Goal: Communication & Community: Answer question/provide support

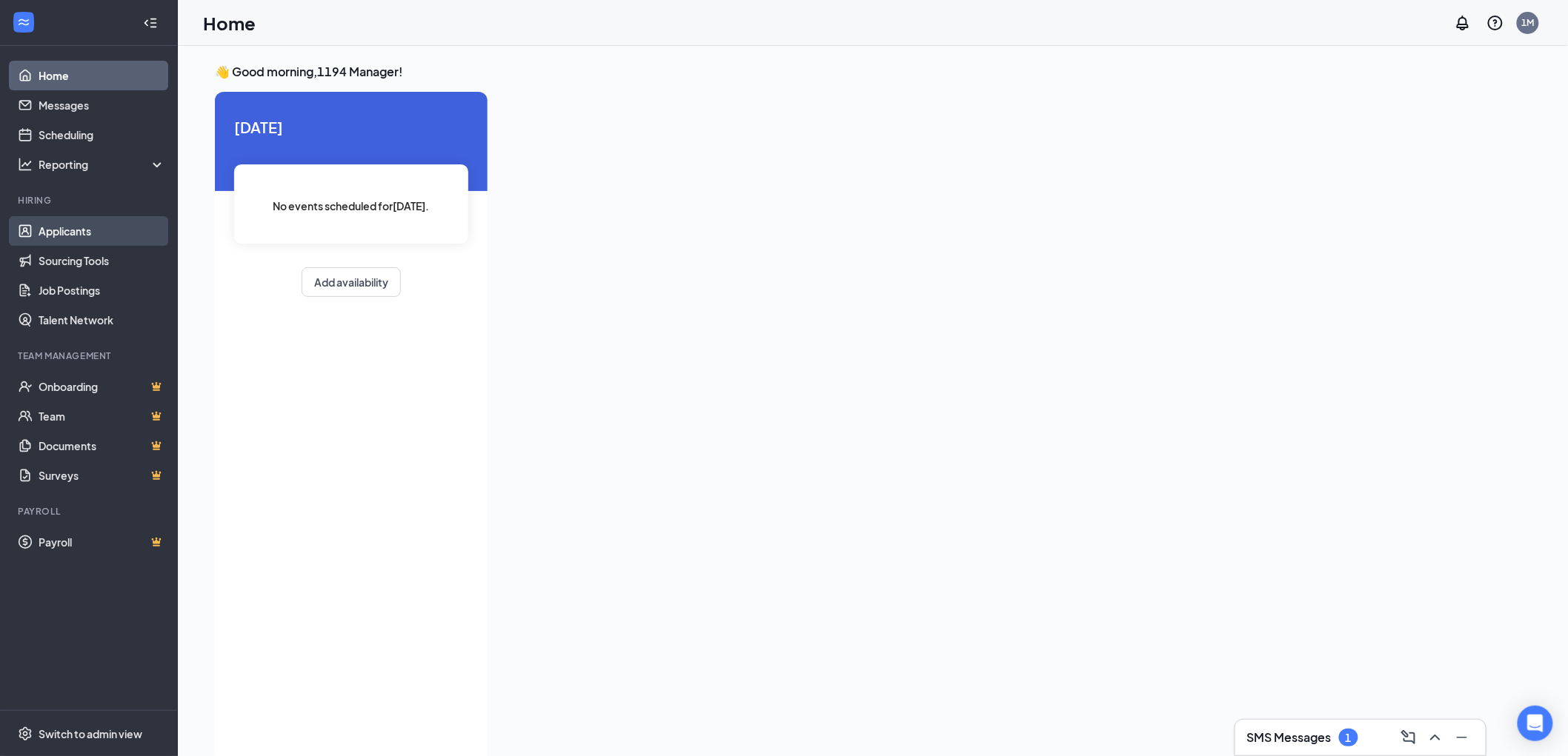
click at [89, 232] on link "Applicants" at bounding box center [102, 231] width 126 height 30
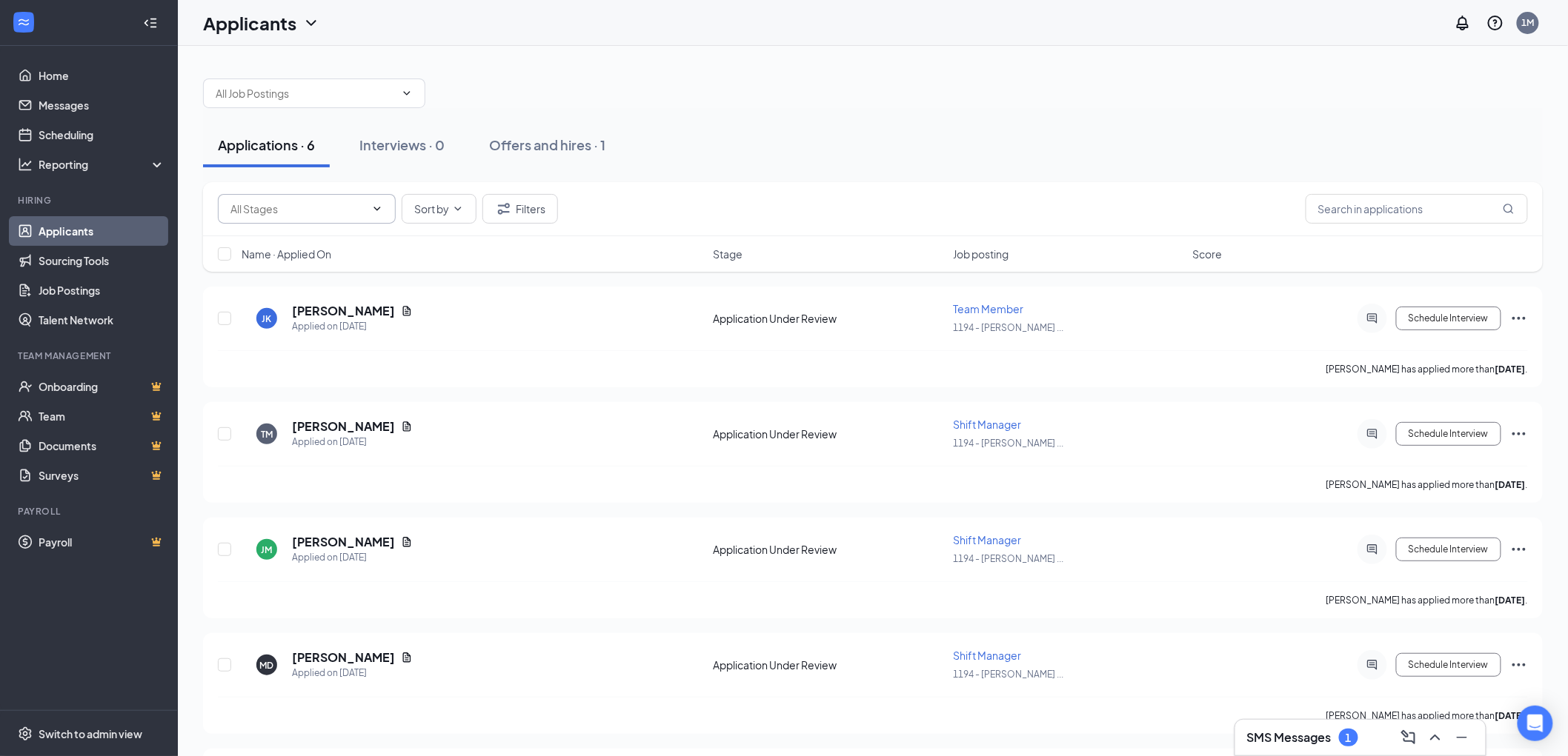
click at [358, 209] on input "text" at bounding box center [297, 209] width 135 height 16
click at [351, 97] on input "text" at bounding box center [305, 93] width 180 height 16
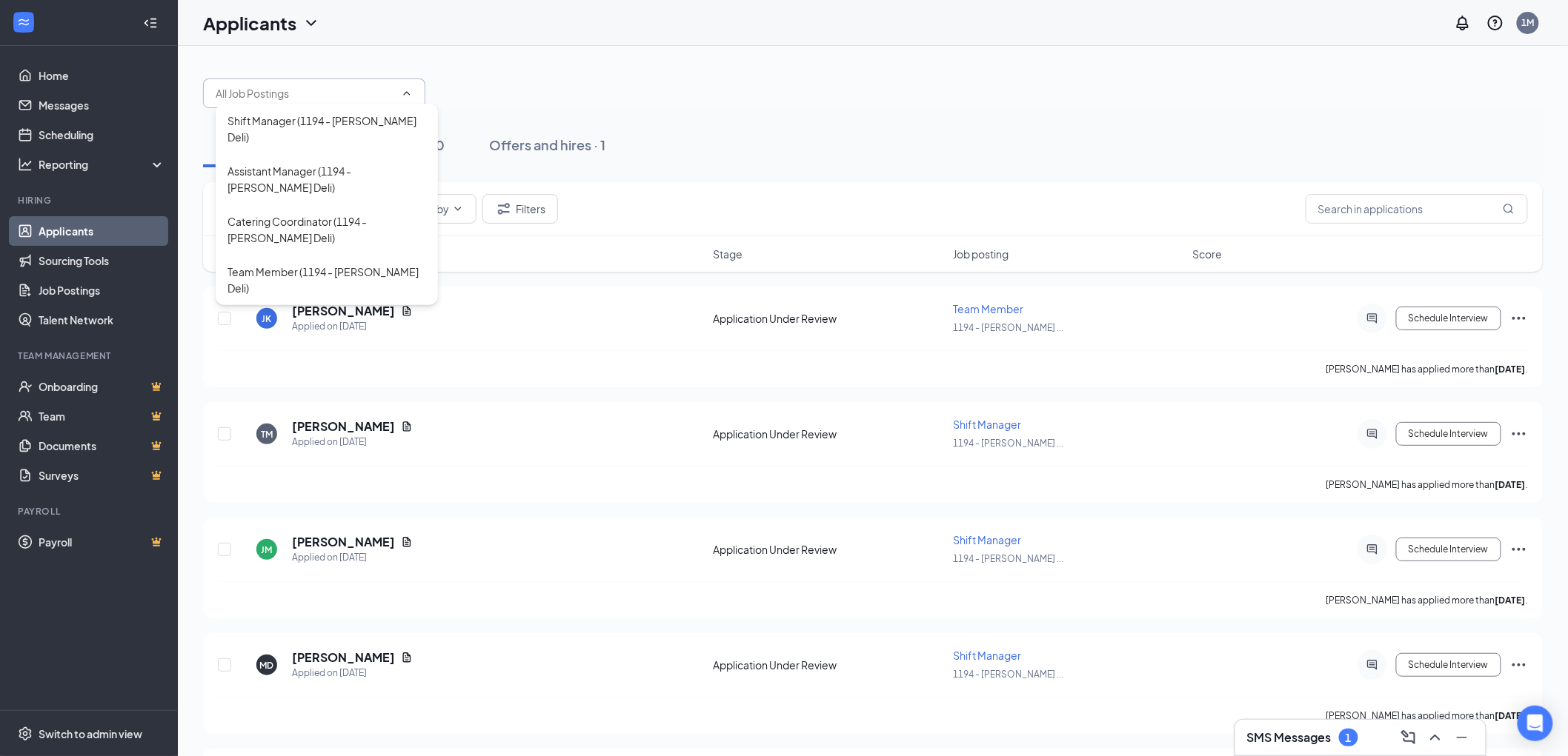
click at [351, 97] on input "text" at bounding box center [305, 93] width 180 height 16
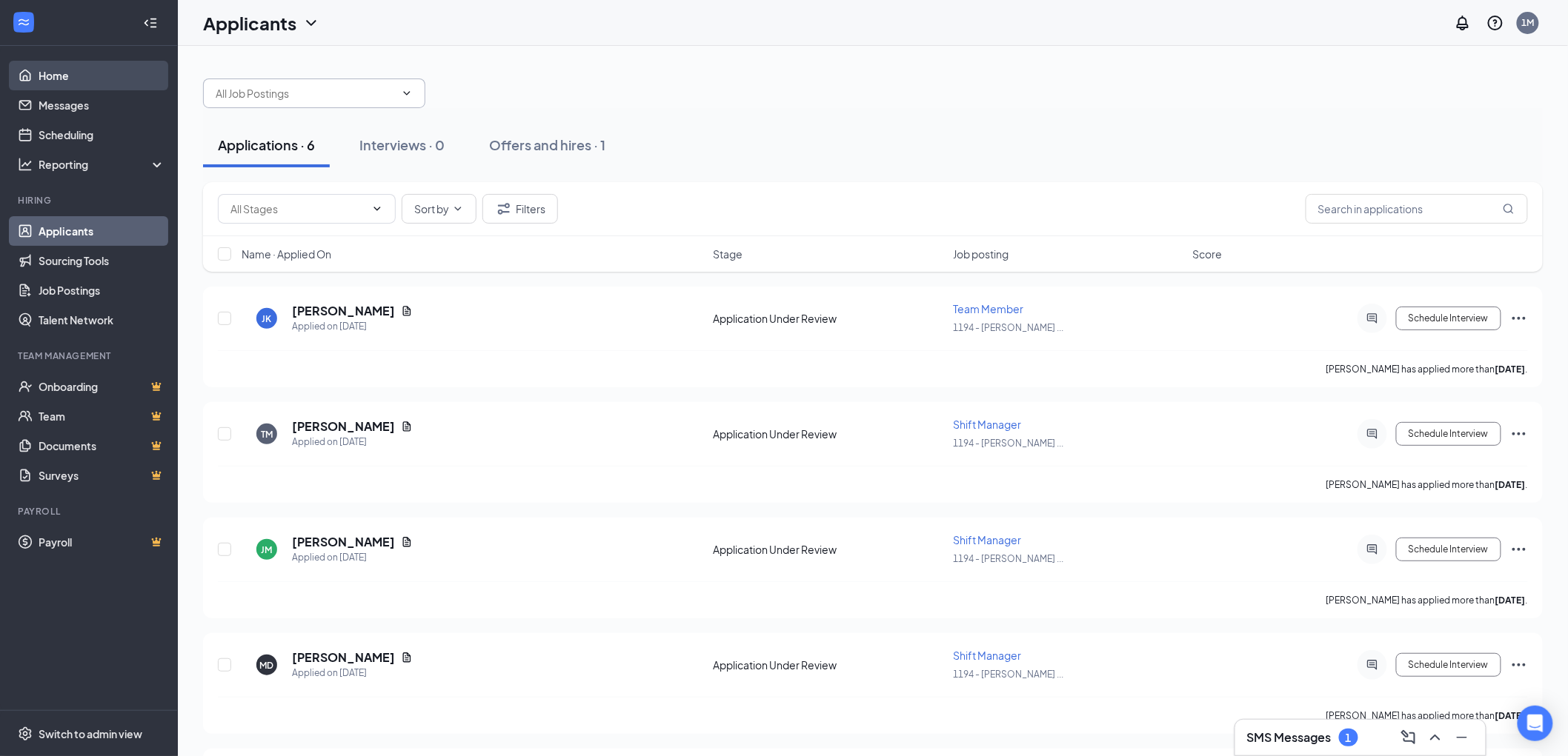
click at [87, 86] on link "Home" at bounding box center [102, 75] width 126 height 30
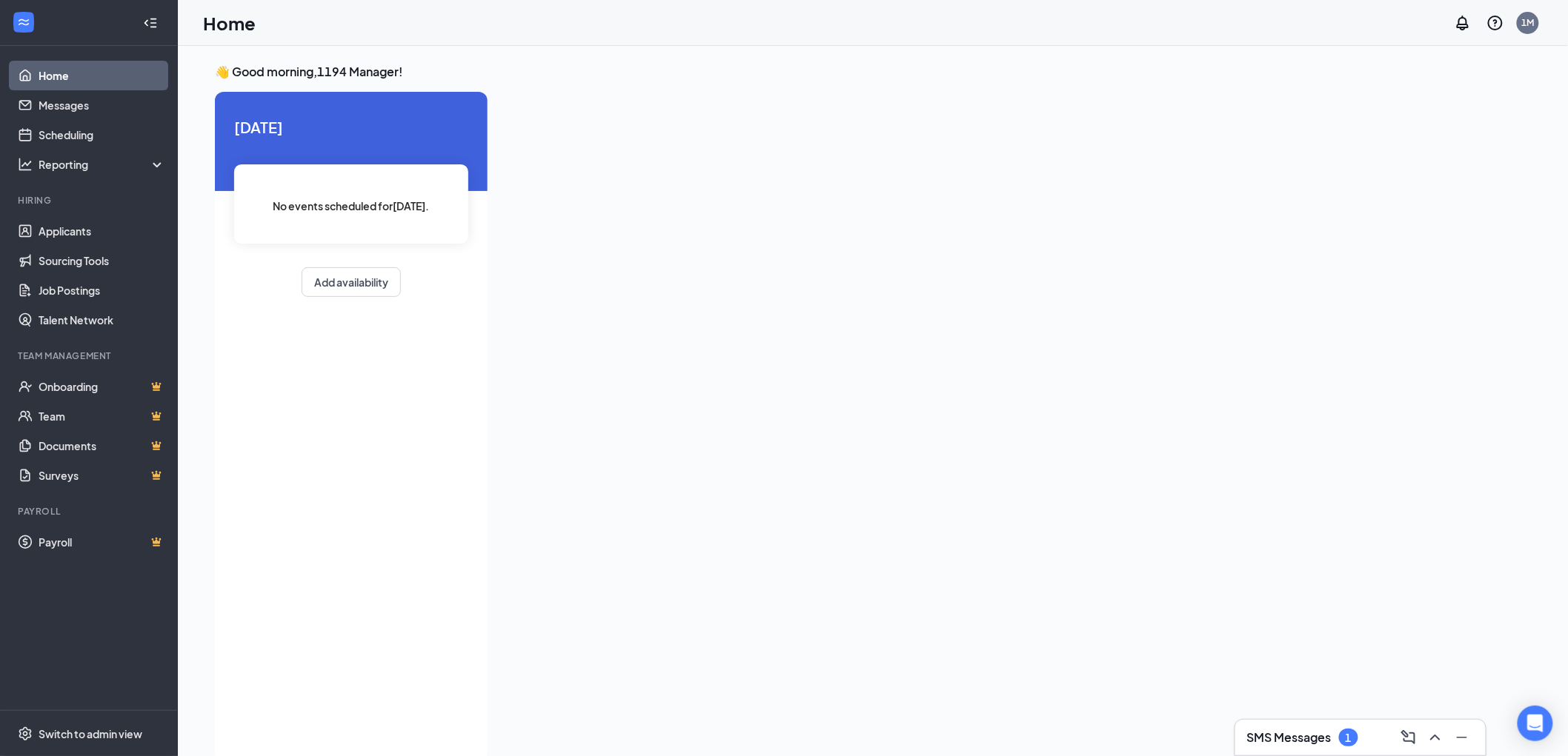
click at [97, 83] on link "Home" at bounding box center [102, 75] width 126 height 30
click at [77, 129] on link "Scheduling" at bounding box center [102, 134] width 126 height 30
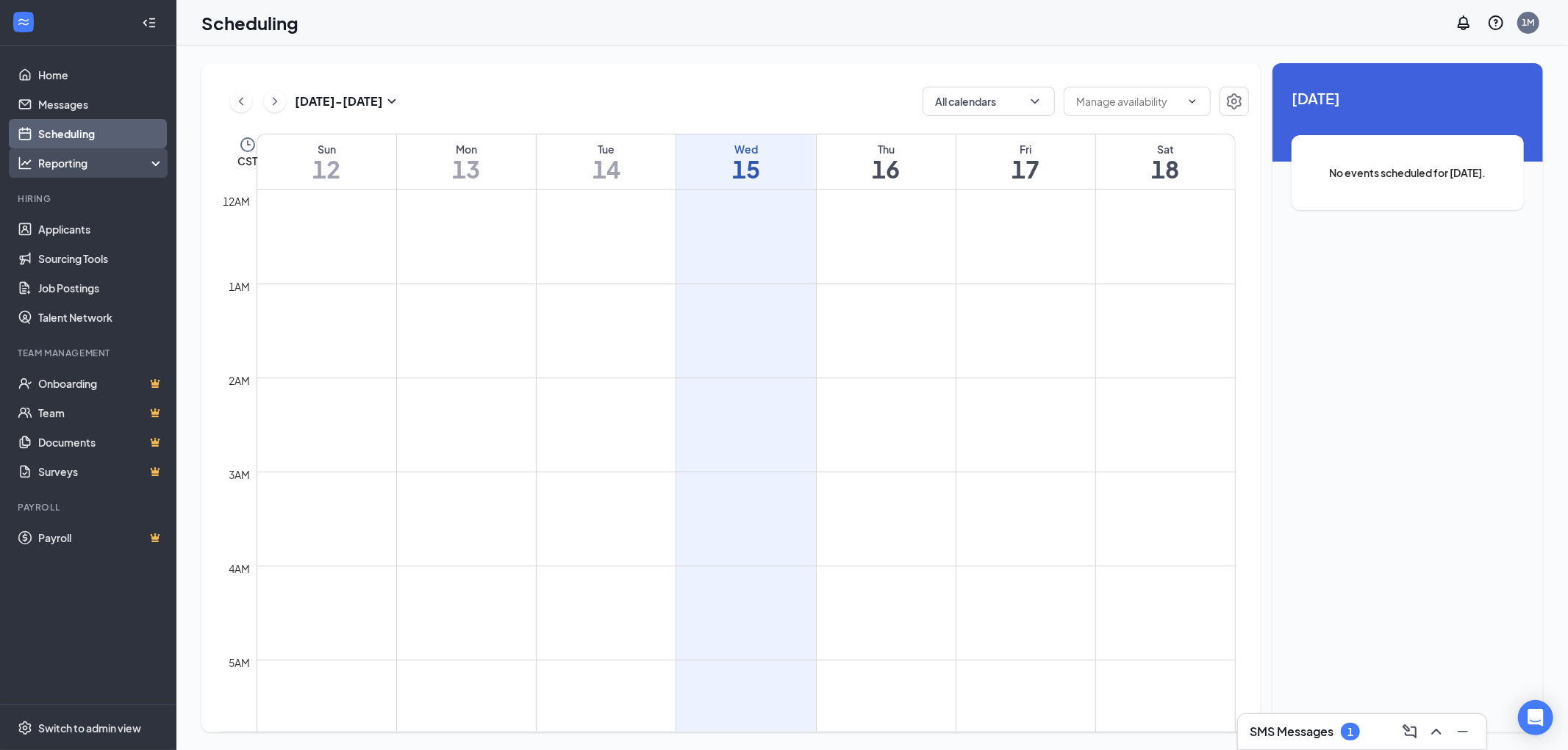
scroll to position [722, 0]
click at [167, 162] on div "Reporting" at bounding box center [88, 163] width 176 height 30
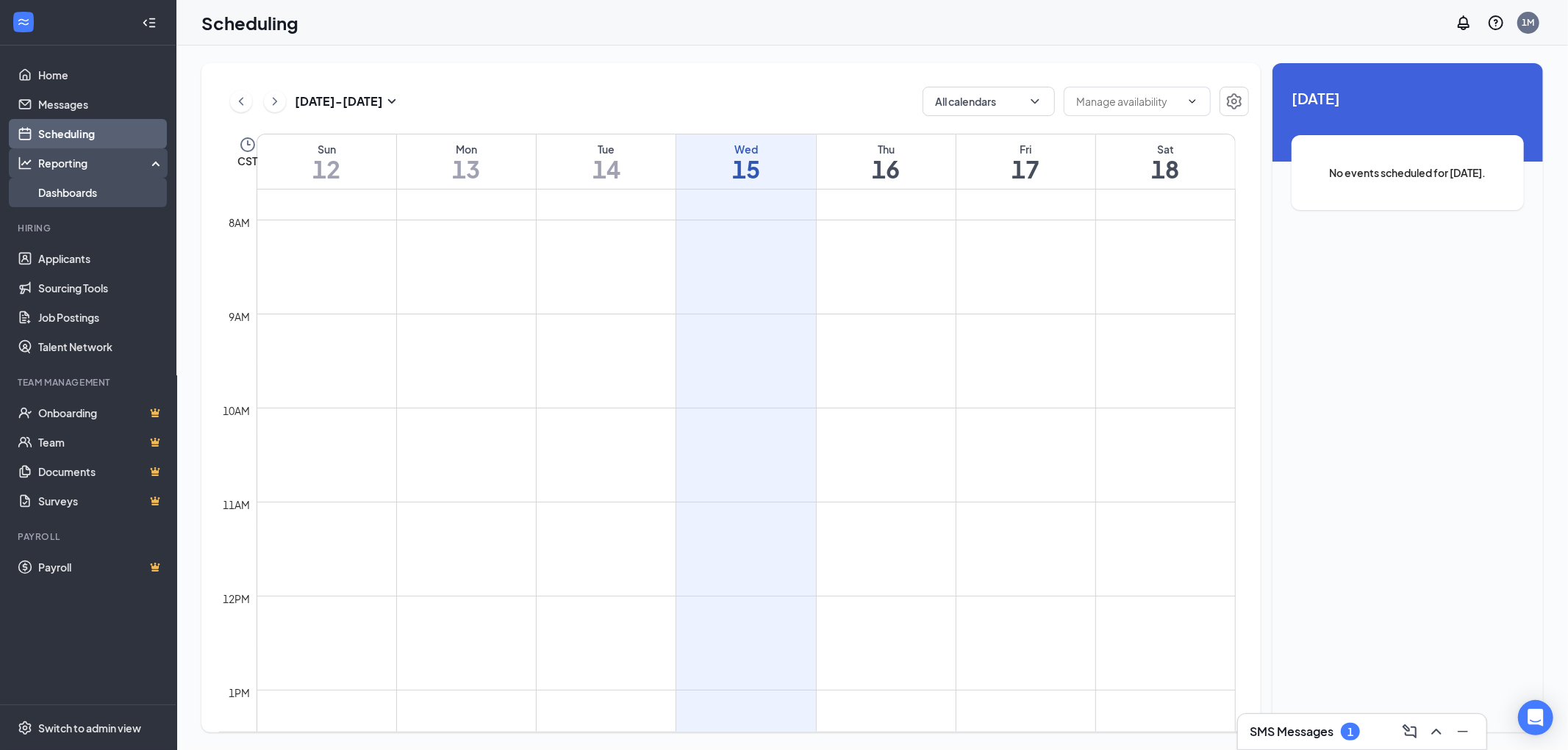
click at [106, 184] on link "Dashboards" at bounding box center [101, 192] width 125 height 30
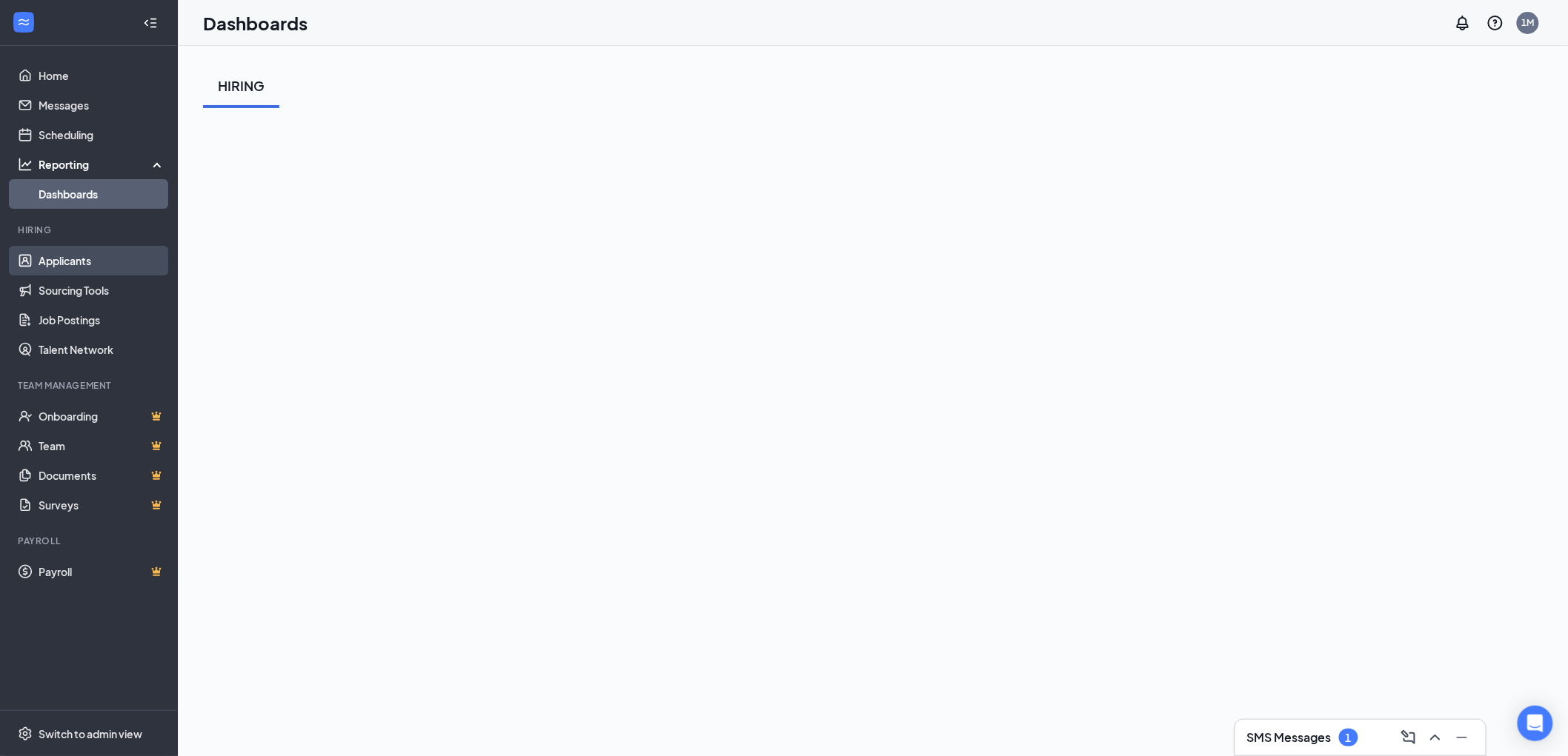
click at [85, 263] on link "Applicants" at bounding box center [102, 261] width 126 height 30
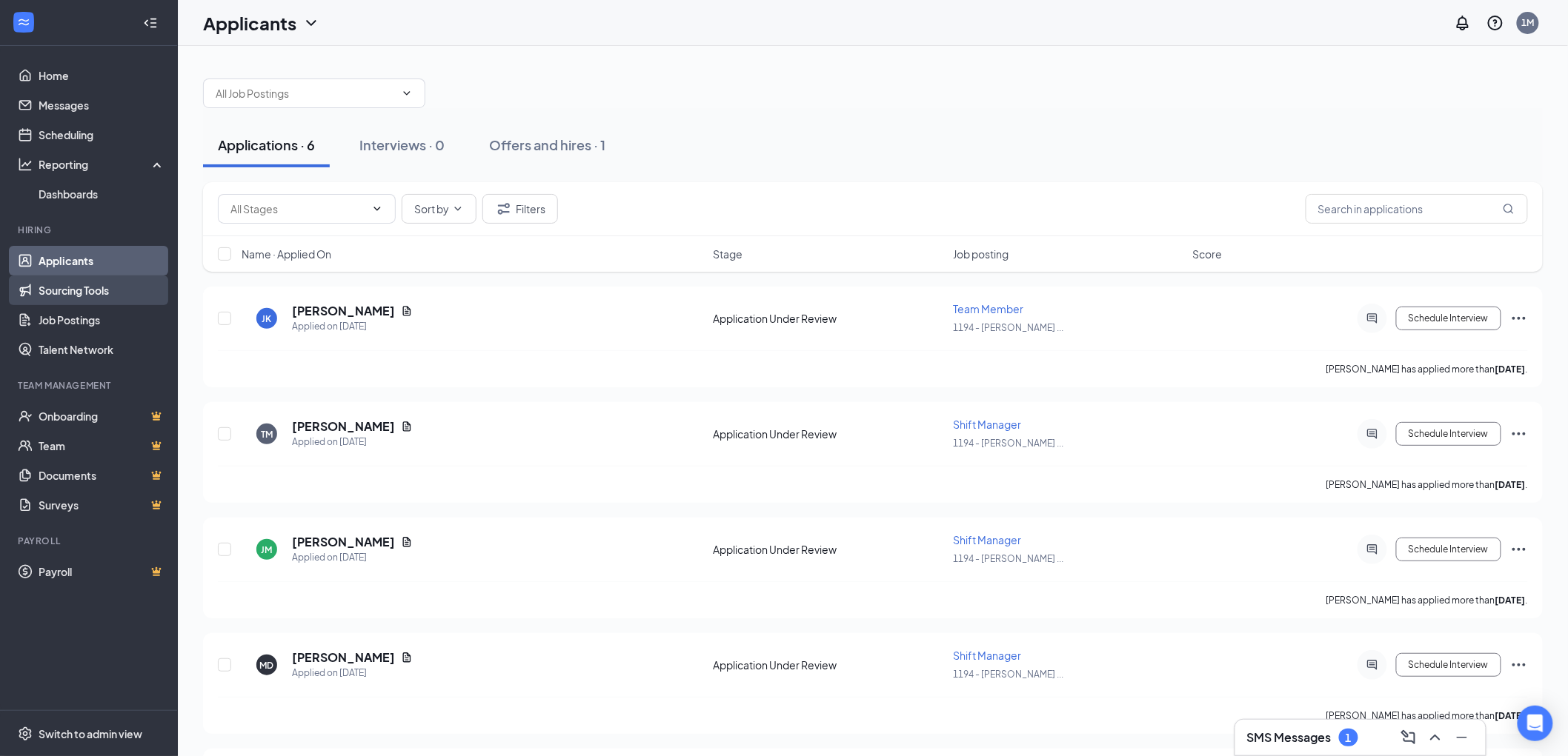
click at [116, 286] on link "Sourcing Tools" at bounding box center [102, 290] width 126 height 30
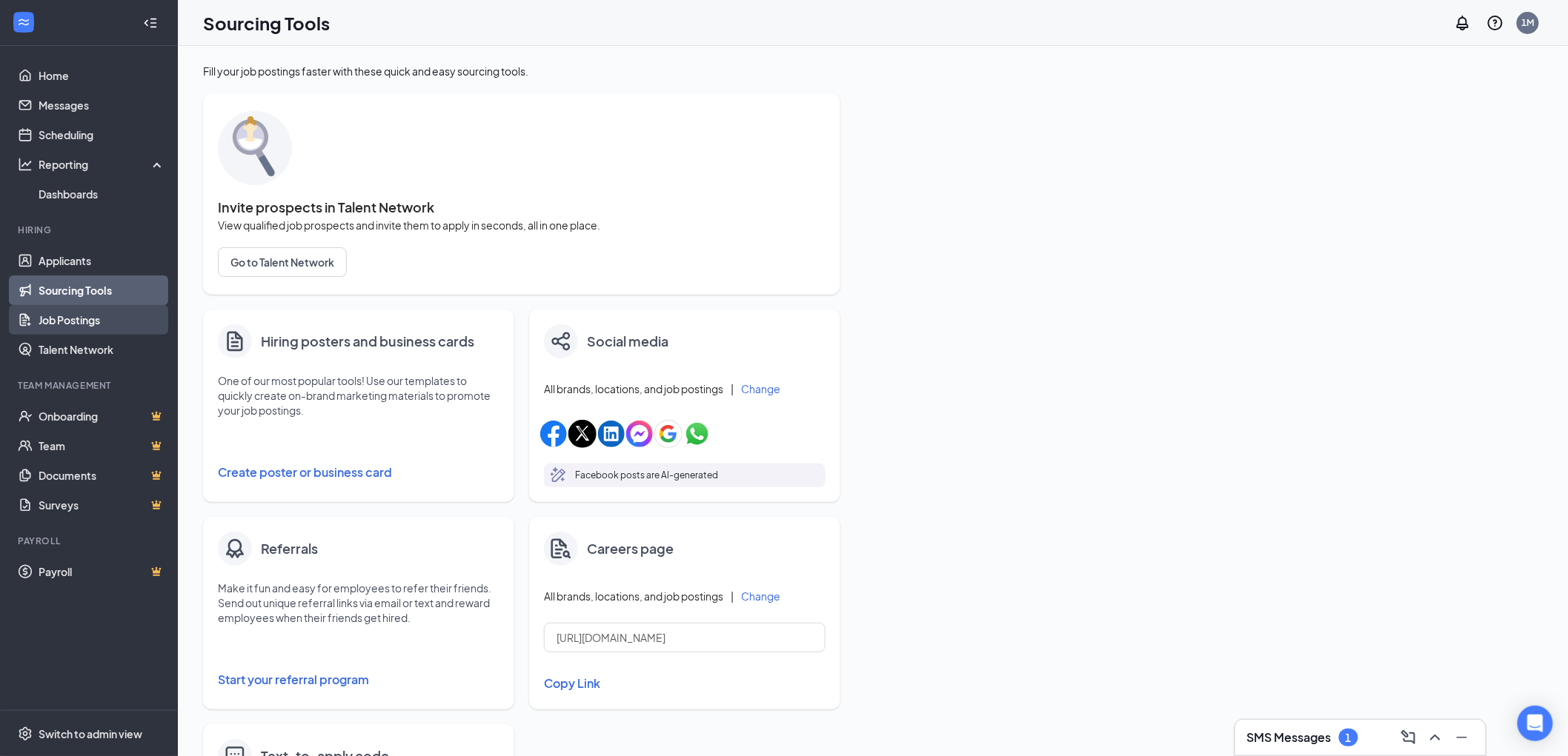
click at [94, 311] on link "Job Postings" at bounding box center [102, 319] width 126 height 30
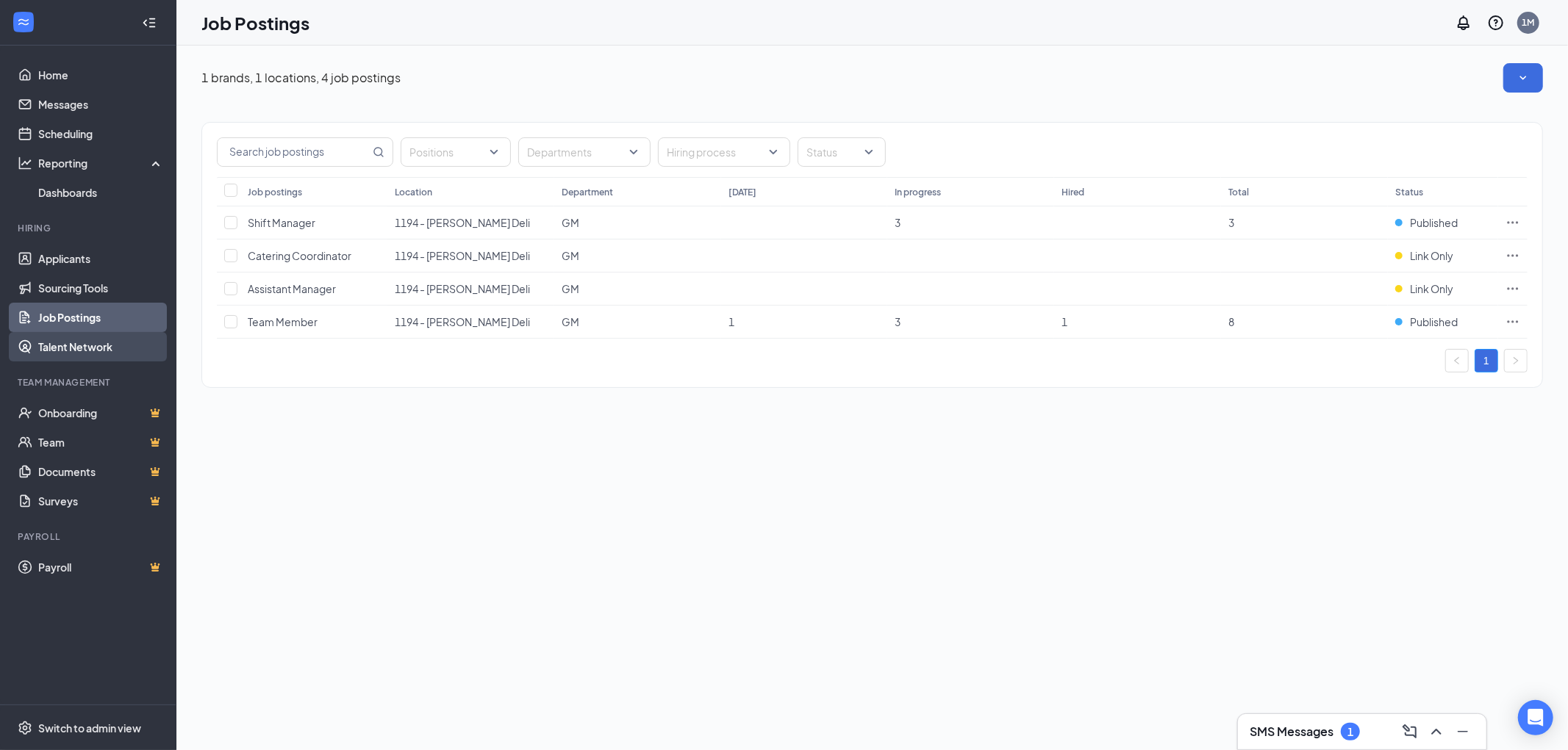
click at [54, 348] on link "Talent Network" at bounding box center [101, 346] width 125 height 30
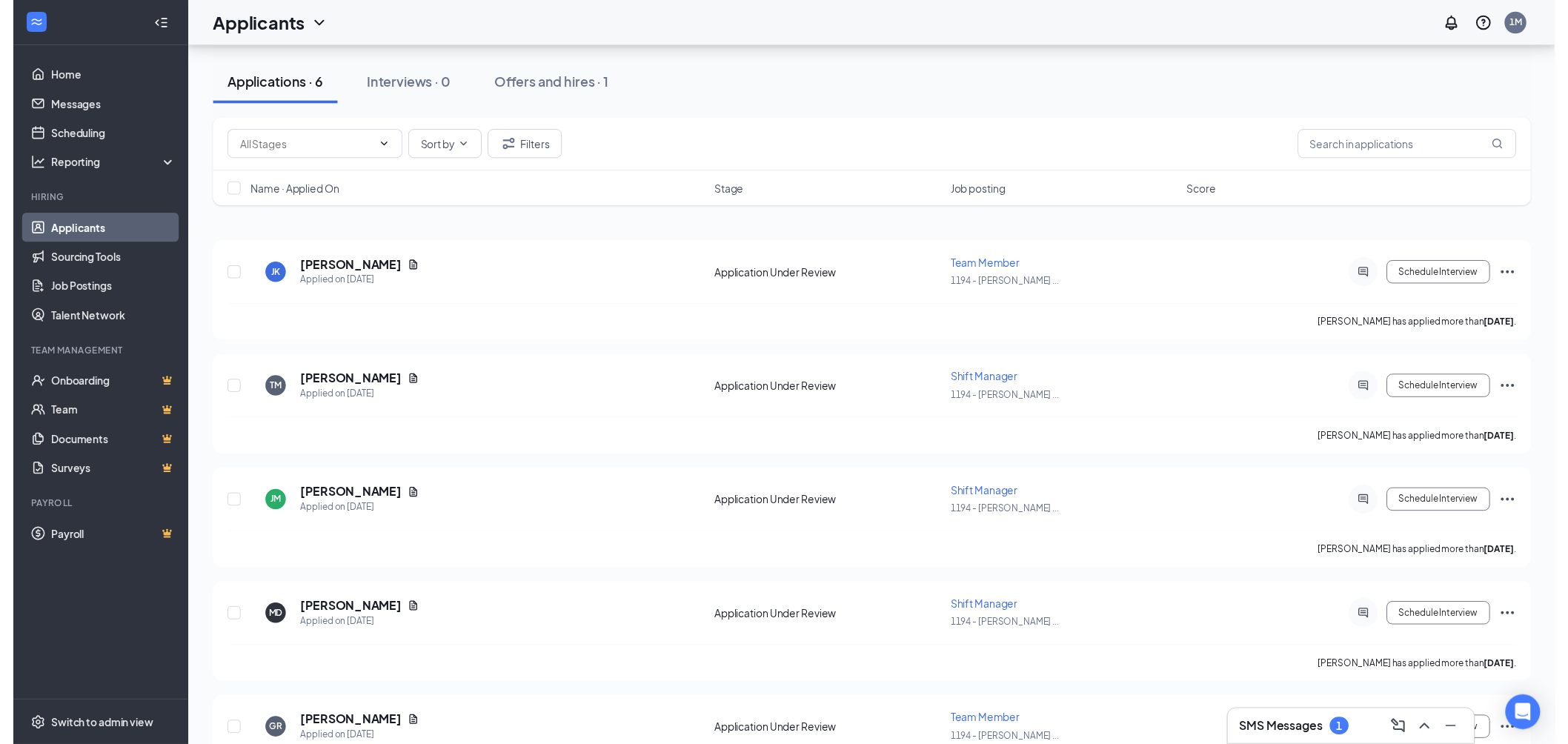
scroll to position [82, 0]
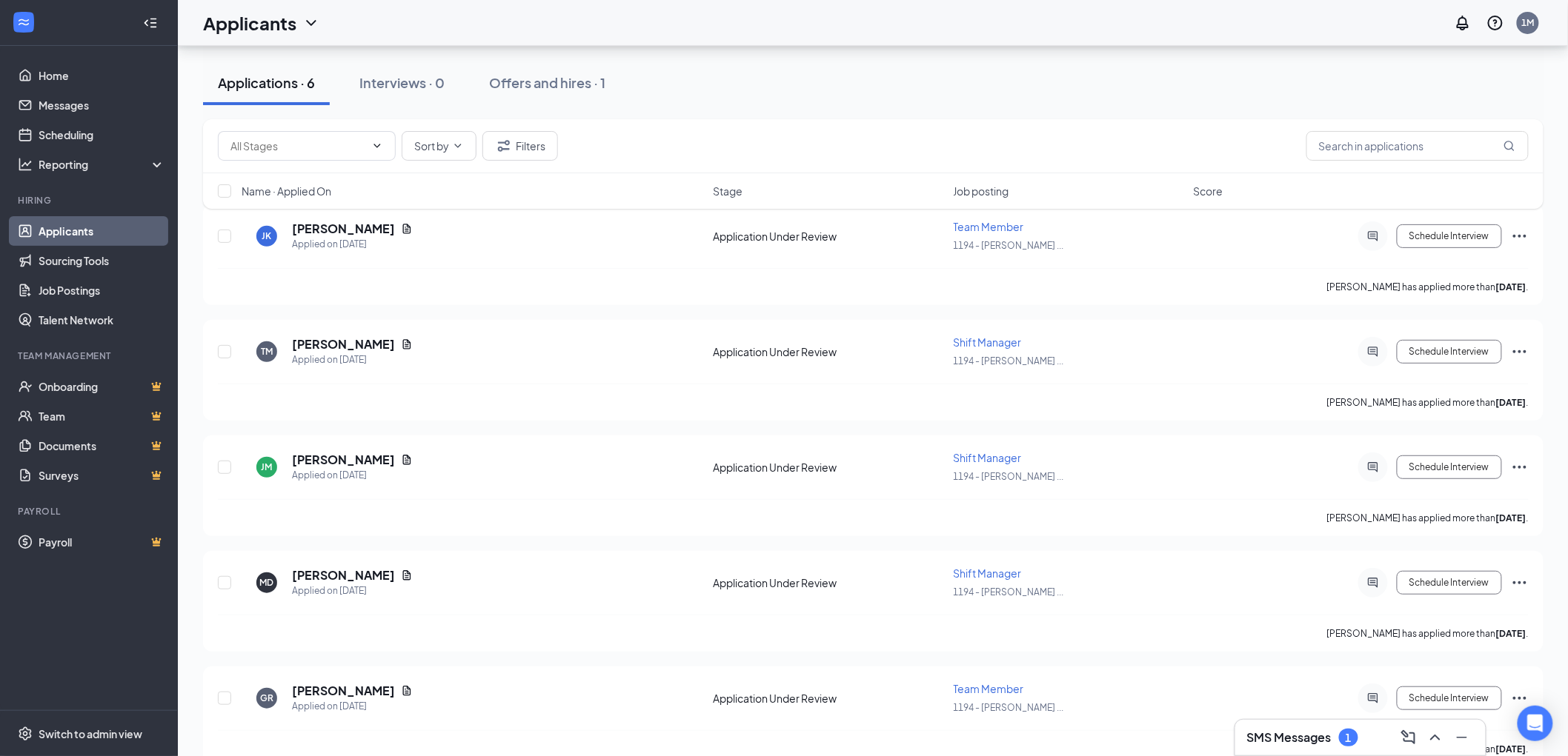
click at [1266, 733] on h3 "SMS Messages" at bounding box center [1290, 738] width 85 height 16
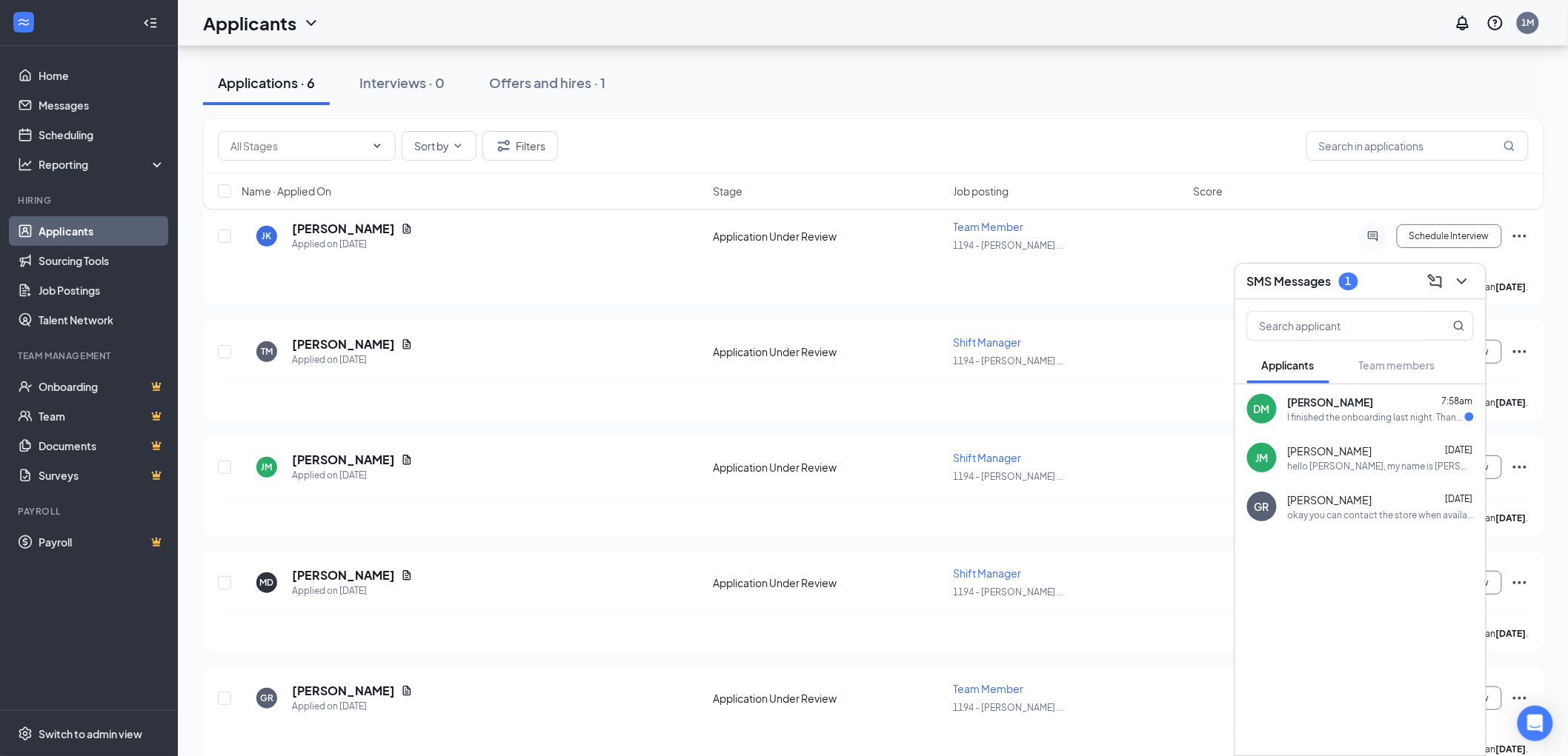
click at [1321, 411] on div "I finished the onboarding last night. Thank you" at bounding box center [1377, 418] width 177 height 13
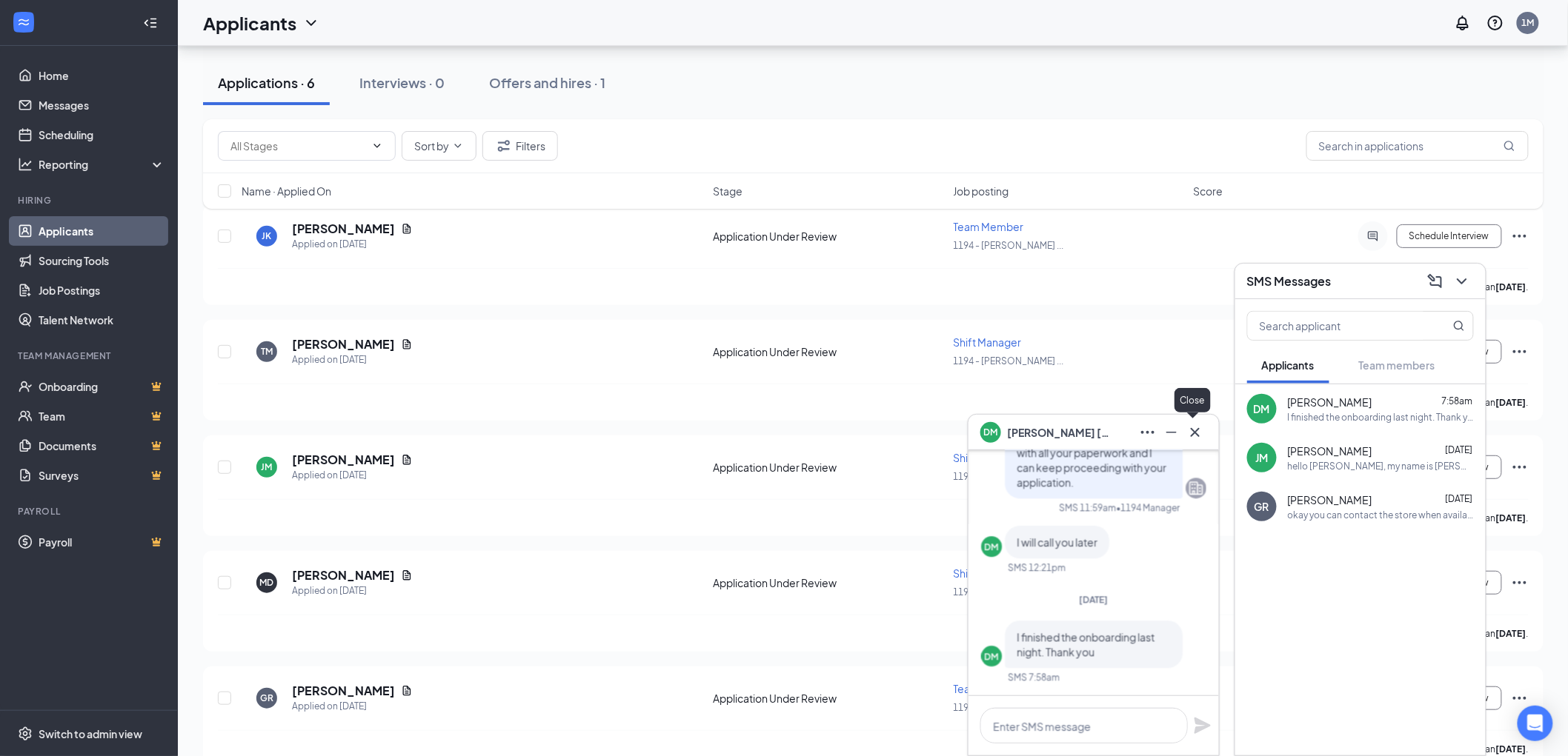
click at [1189, 428] on icon "Cross" at bounding box center [1196, 433] width 18 height 18
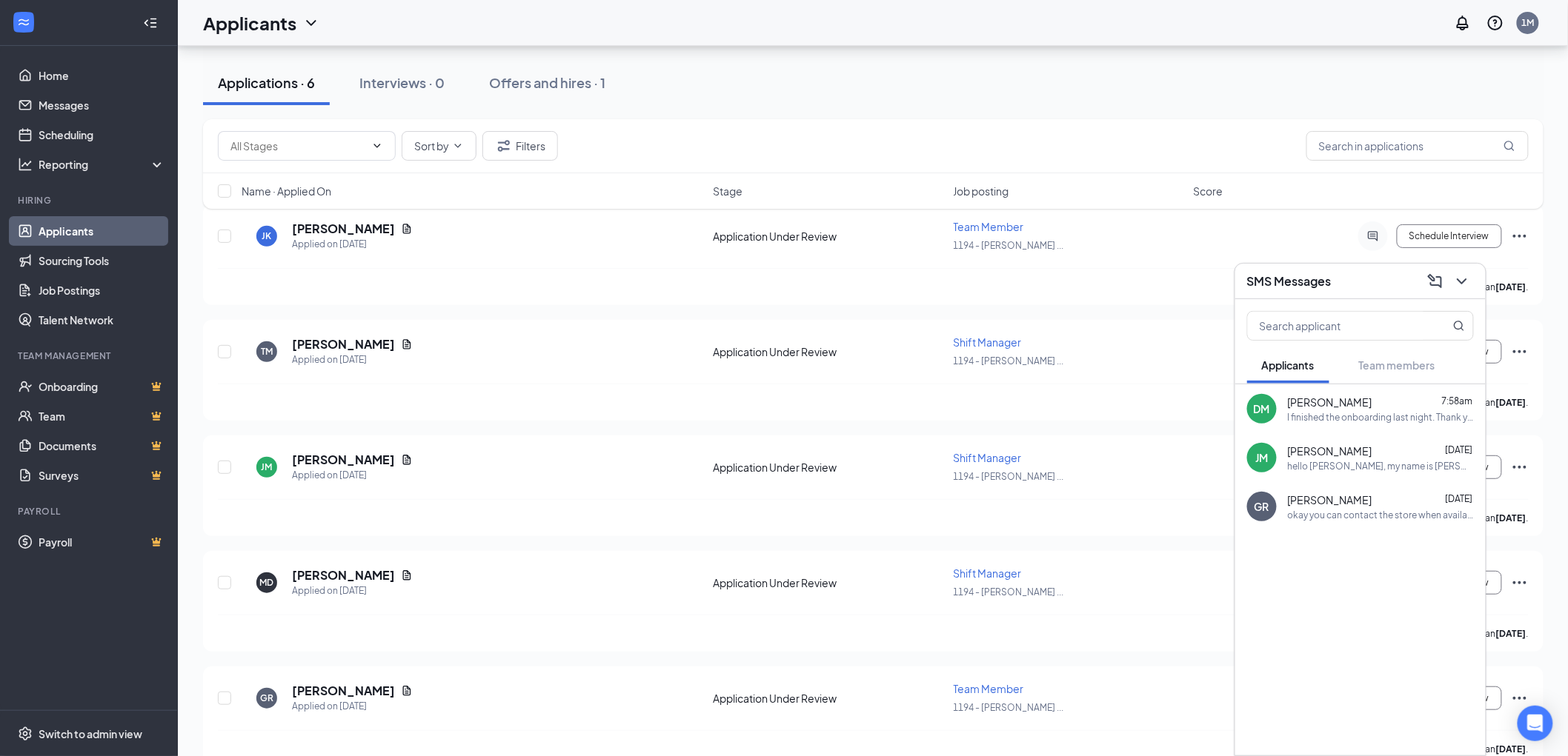
click at [1343, 462] on div "hello [PERSON_NAME], my name is [PERSON_NAME] I am the hiring manager at [PERSO…" at bounding box center [1381, 466] width 186 height 13
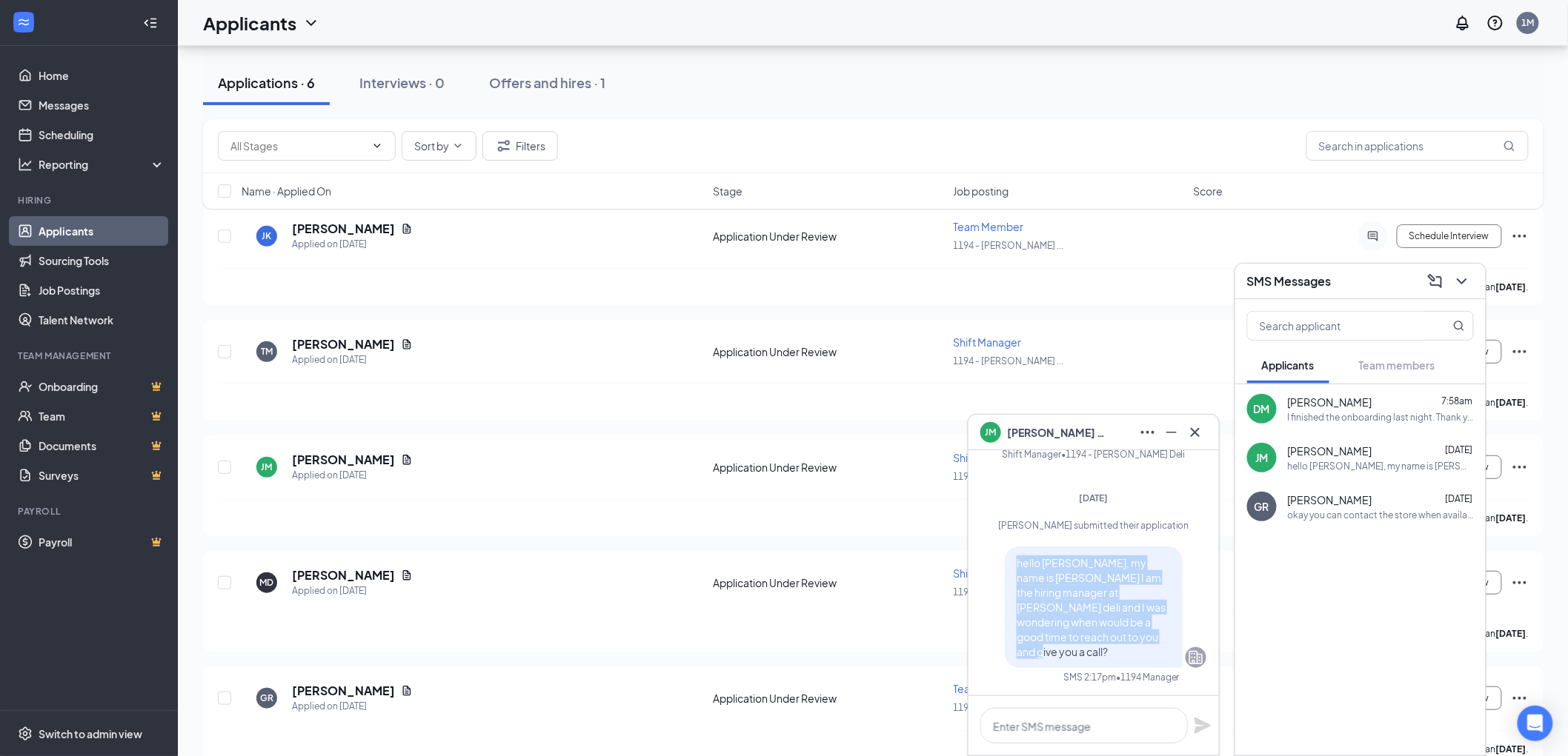
drag, startPoint x: 1107, startPoint y: 648, endPoint x: 1006, endPoint y: 575, distance: 124.6
click at [1017, 575] on p "hello [PERSON_NAME], my name is [PERSON_NAME] I am the hiring manager at [PERSO…" at bounding box center [1094, 607] width 154 height 104
copy span "hello [PERSON_NAME], my name is [PERSON_NAME] I am the hiring manager at [PERSO…"
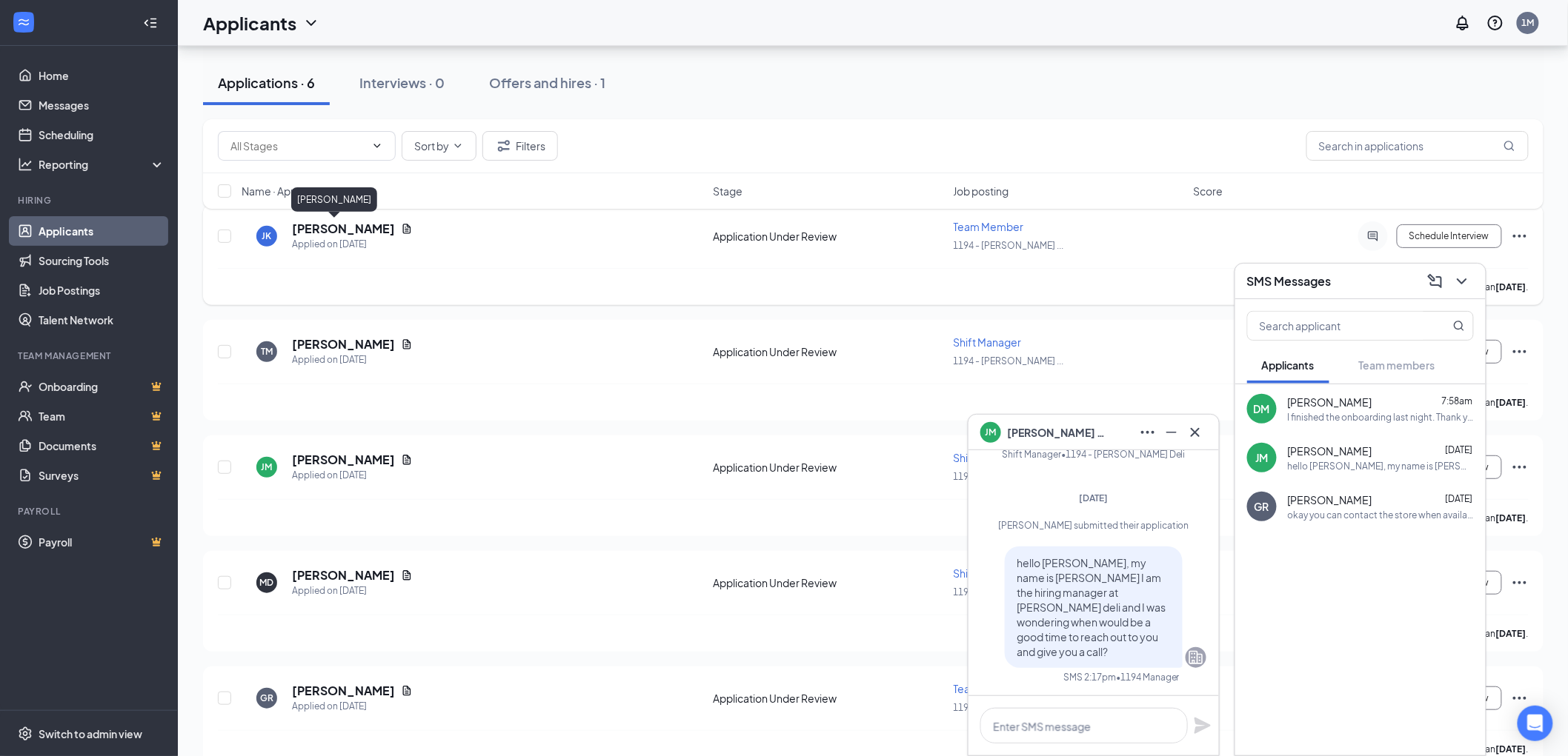
click at [339, 226] on h5 "[PERSON_NAME]" at bounding box center [344, 229] width 103 height 16
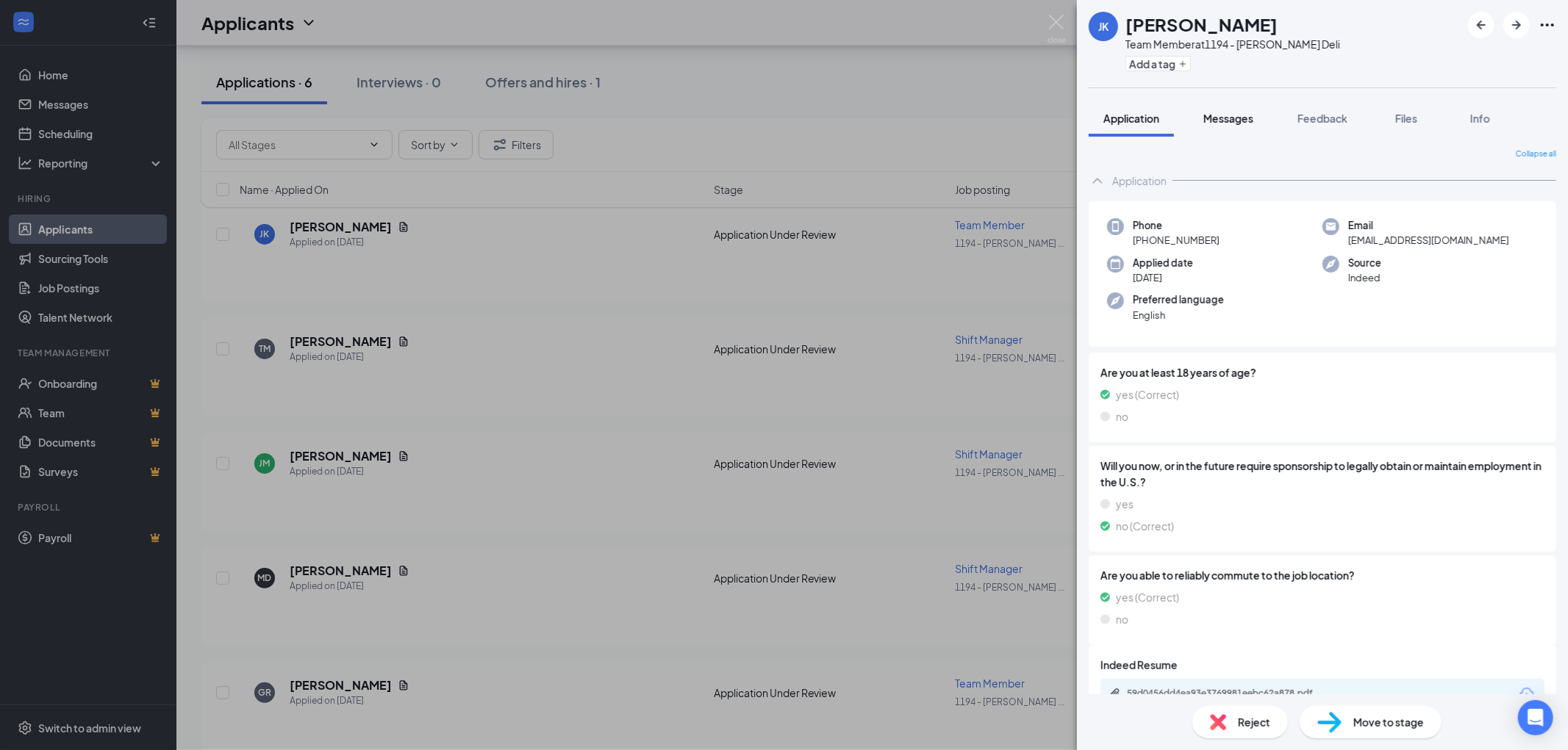
click at [1240, 112] on span "Messages" at bounding box center [1229, 118] width 50 height 13
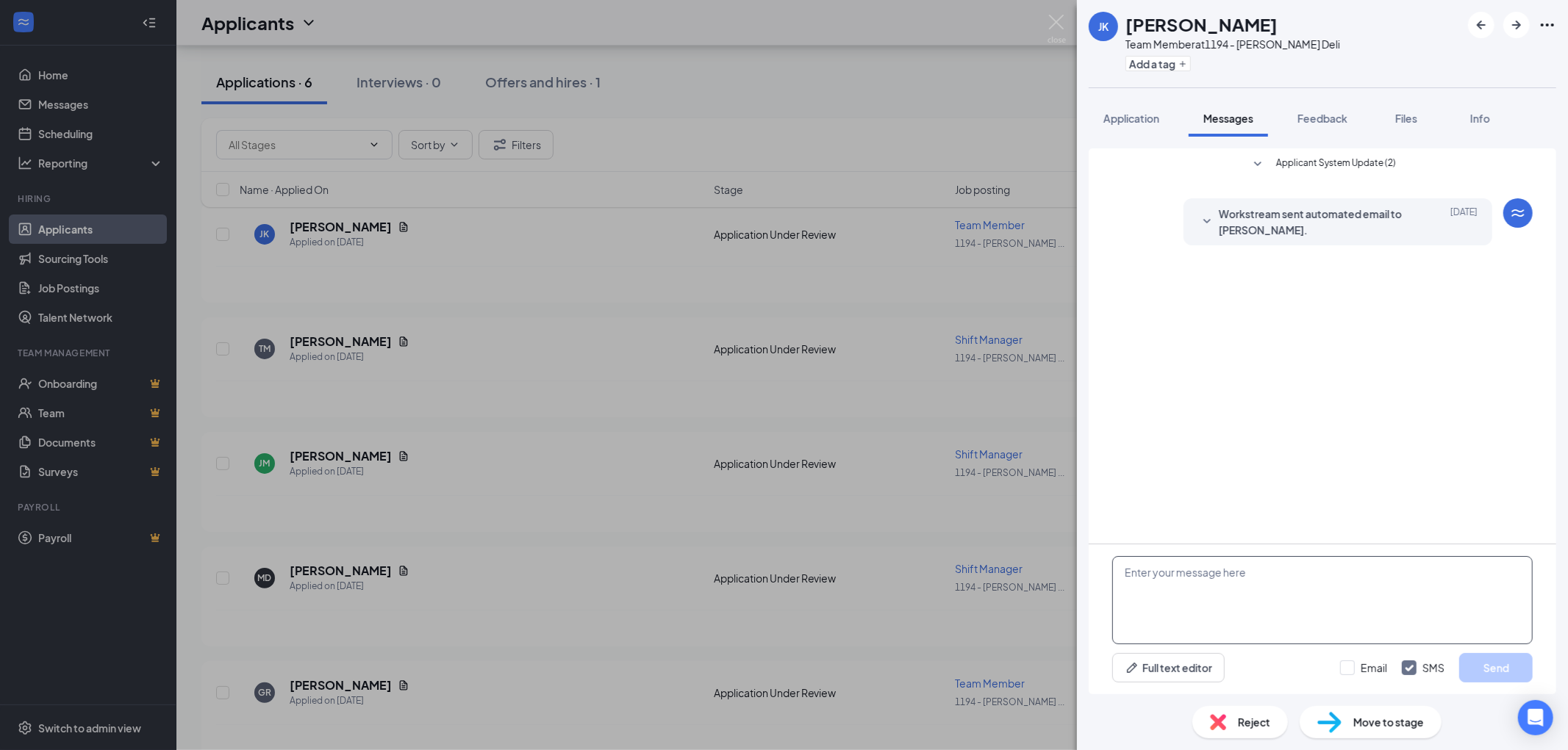
click at [1186, 581] on textarea at bounding box center [1323, 601] width 421 height 89
paste textarea "hello [PERSON_NAME], my name is [PERSON_NAME] I am the hiring manager at [PERSO…"
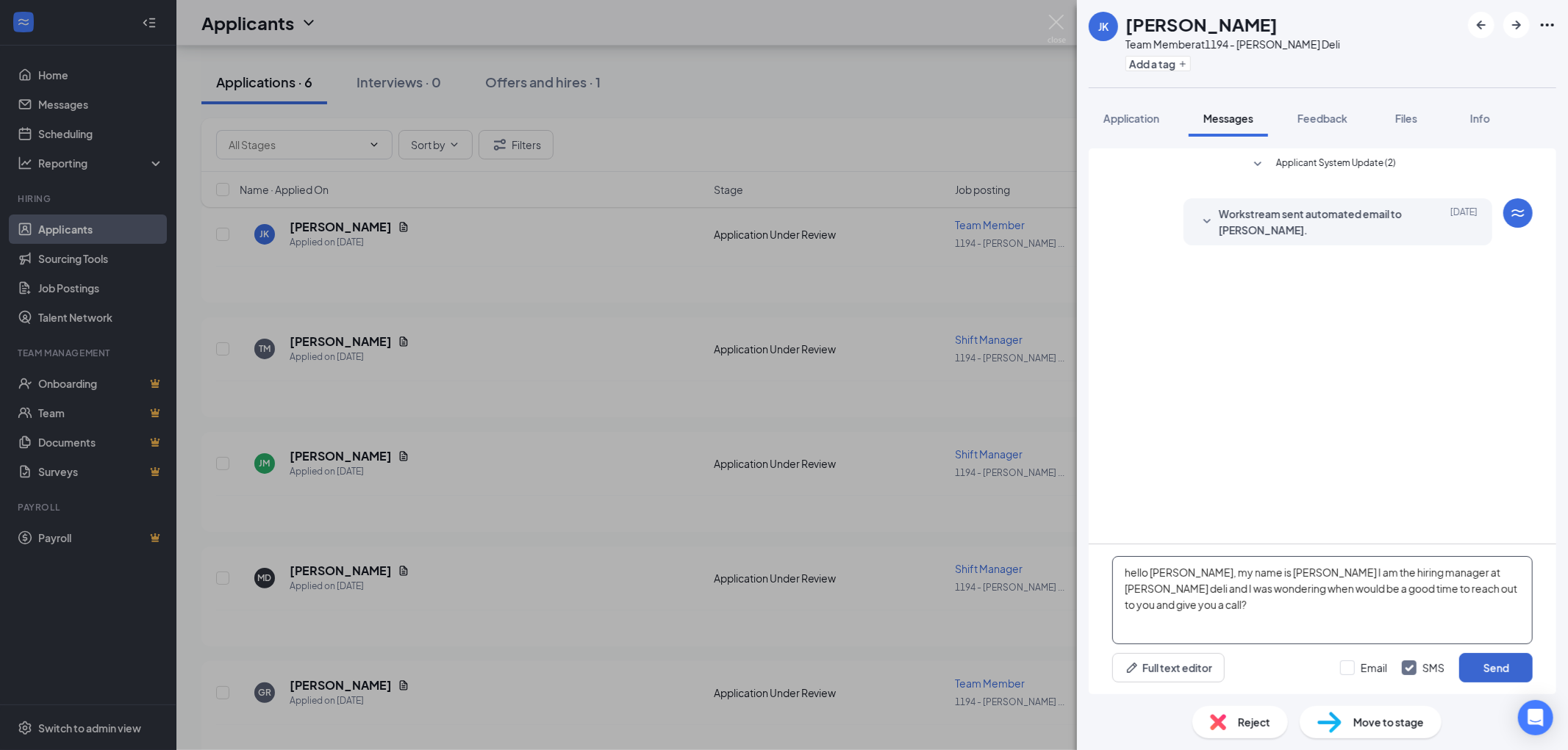
type textarea "hello [PERSON_NAME], my name is [PERSON_NAME] I am the hiring manager at [PERSO…"
click at [1506, 665] on button "Send" at bounding box center [1496, 668] width 73 height 30
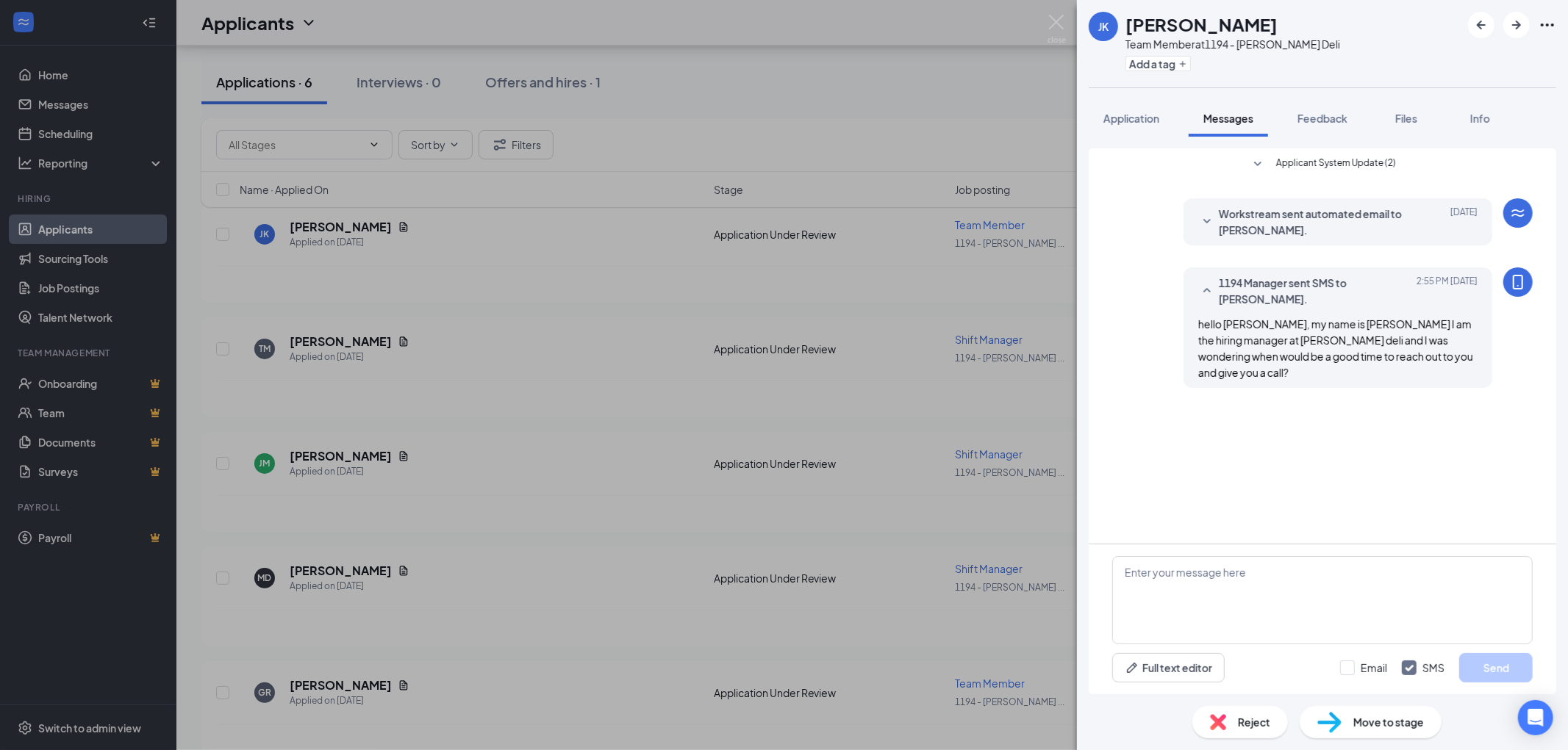
drag, startPoint x: 1276, startPoint y: 329, endPoint x: 1229, endPoint y: 350, distance: 51.5
click at [1229, 350] on span "hello [PERSON_NAME], my name is [PERSON_NAME] I am the hiring manager at [PERSO…" at bounding box center [1335, 348] width 275 height 62
click at [1512, 280] on icon "MobileSms" at bounding box center [1519, 282] width 18 height 18
click at [1215, 286] on icon "SmallChevronUp" at bounding box center [1207, 291] width 18 height 18
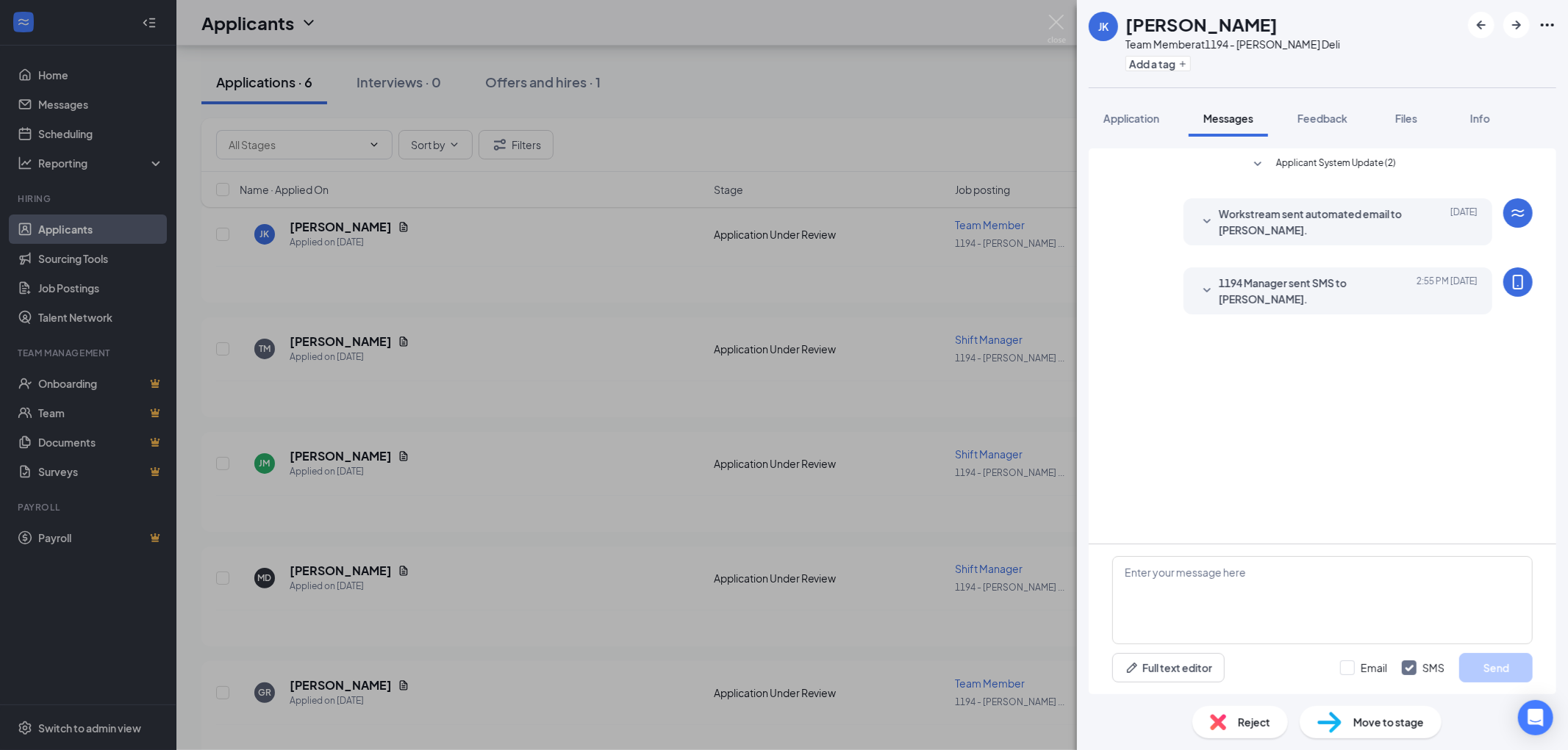
click at [1215, 286] on icon "SmallChevronDown" at bounding box center [1207, 291] width 18 height 18
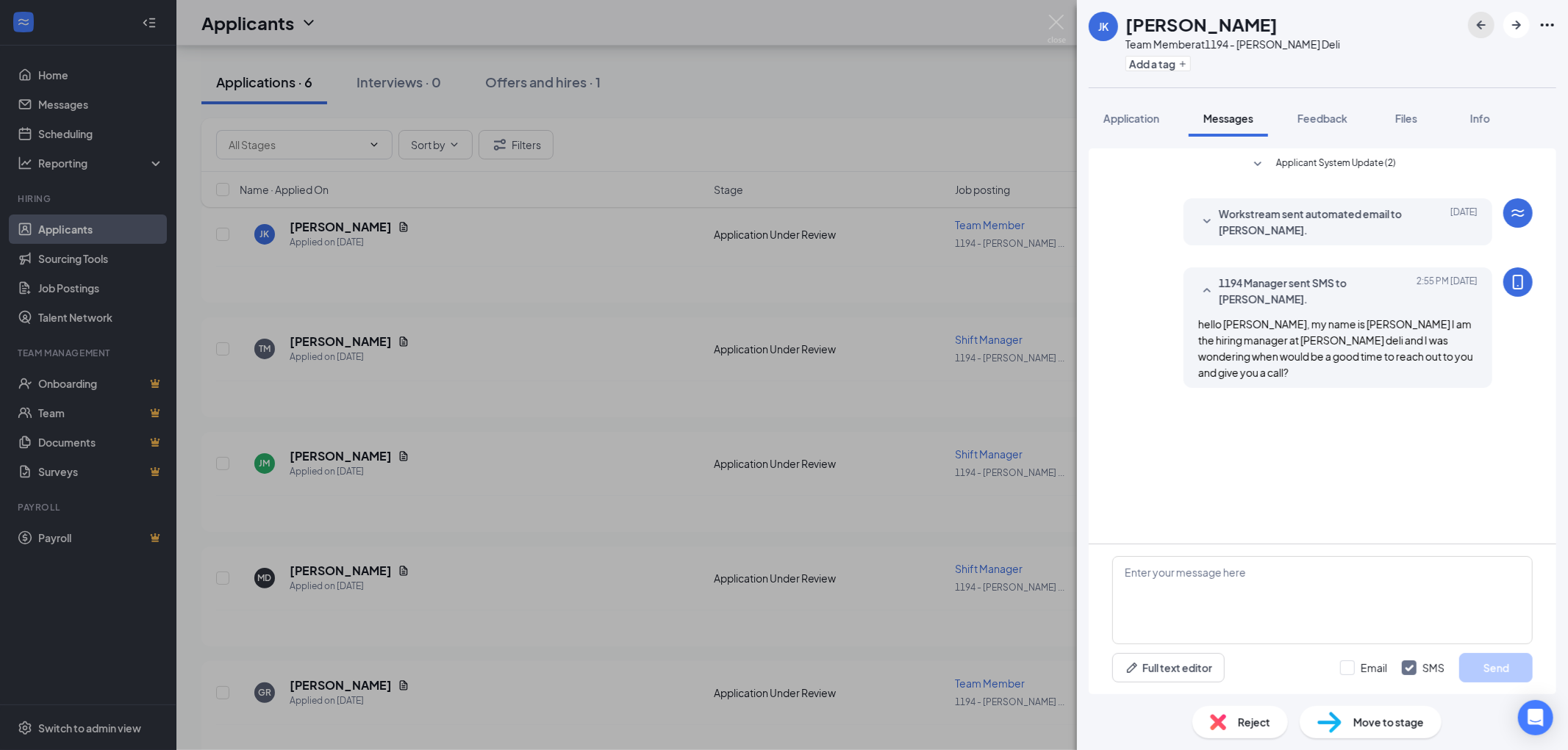
click at [1487, 25] on icon "ArrowLeftNew" at bounding box center [1482, 25] width 18 height 18
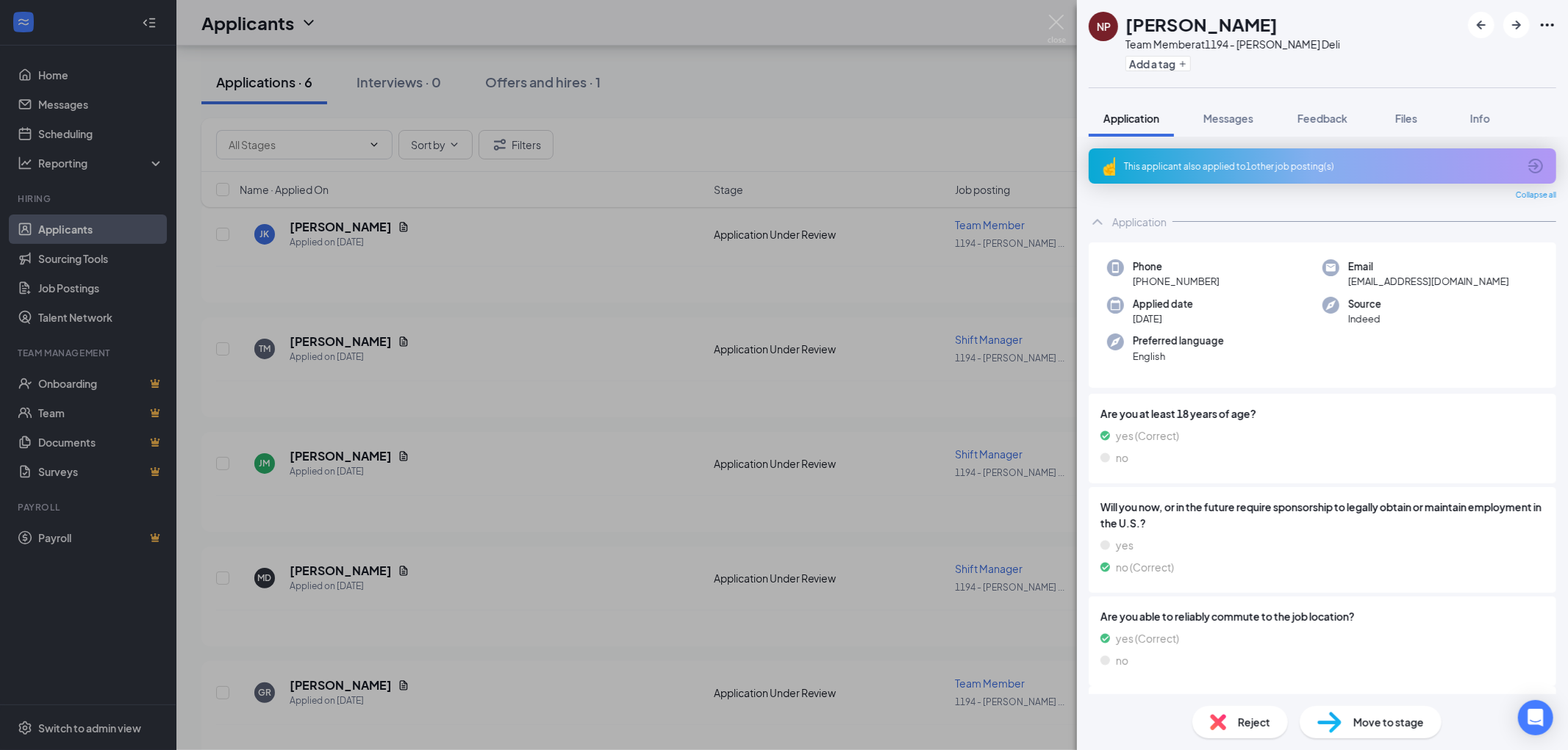
click at [1054, 12] on div "NP [PERSON_NAME] Team Member at 1194 - [PERSON_NAME] Deli Add a tag Application…" at bounding box center [784, 375] width 1568 height 750
